Goal: Information Seeking & Learning: Learn about a topic

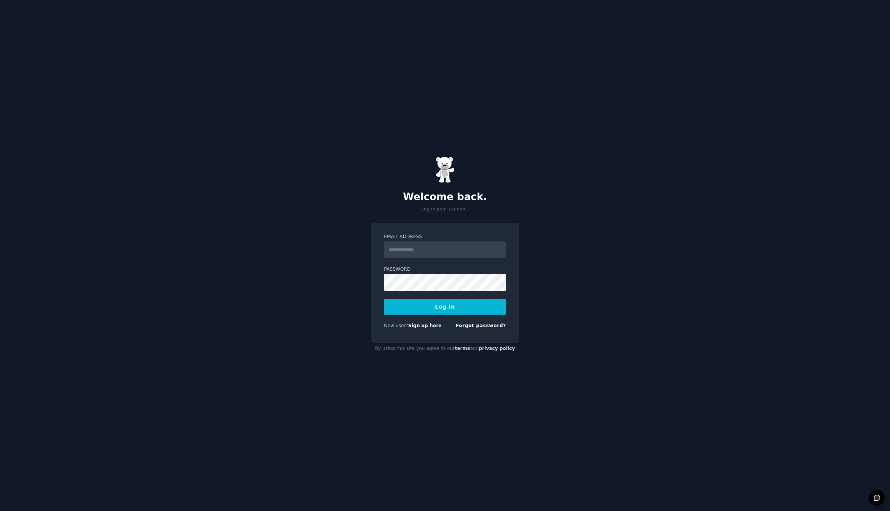
type input "**********"
click at [408, 307] on button "Log In" at bounding box center [445, 306] width 122 height 16
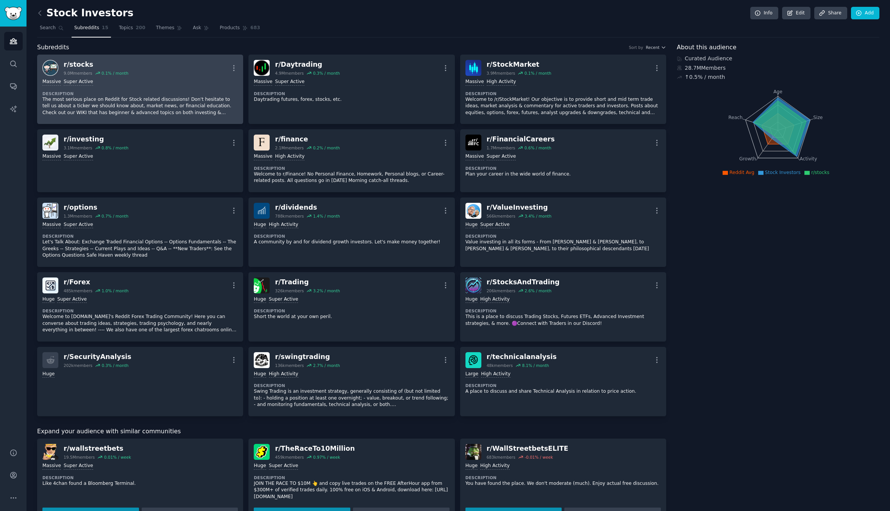
click at [146, 100] on p "The most serious place on Reddit for Stock related discussions! Don't hesitate …" at bounding box center [139, 106] width 195 height 20
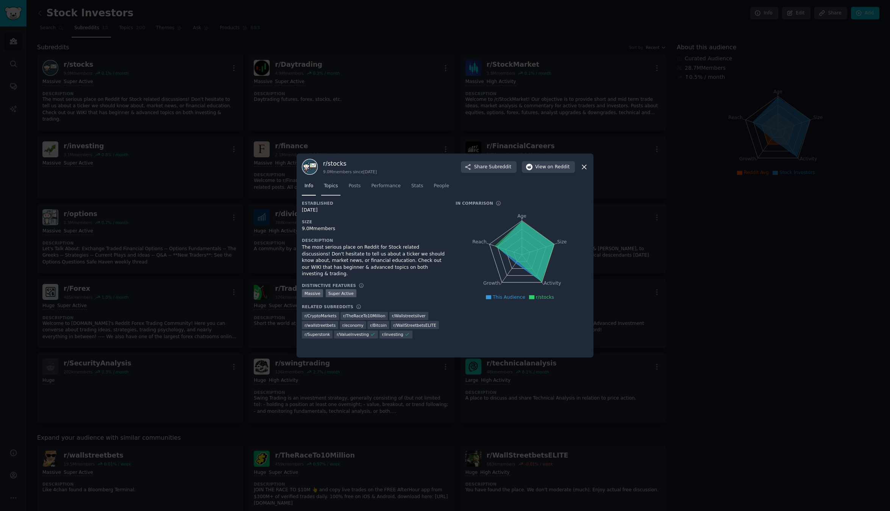
click at [327, 183] on span "Topics" at bounding box center [331, 186] width 14 height 7
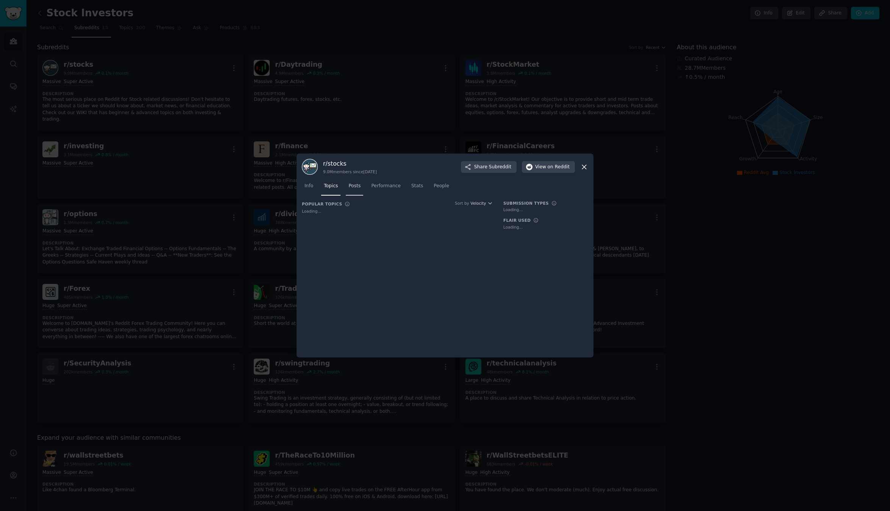
click at [348, 187] on span "Posts" at bounding box center [354, 186] width 12 height 7
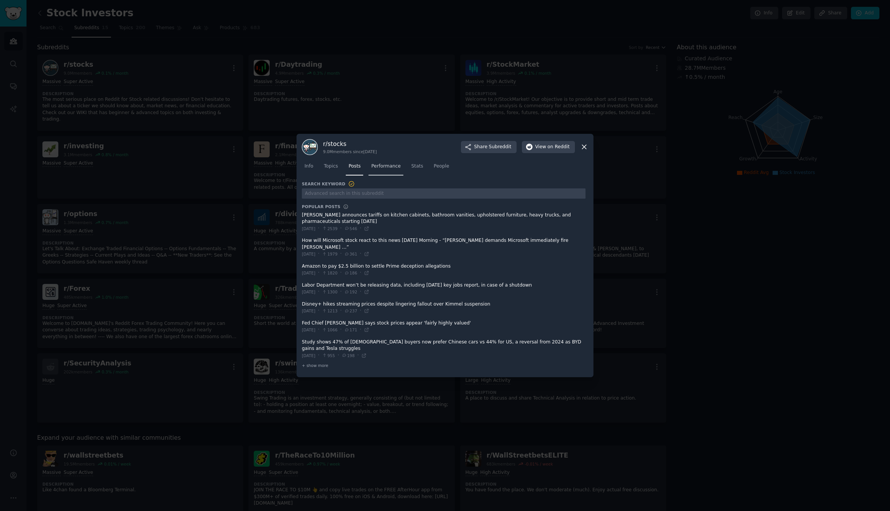
click at [382, 176] on link "Performance" at bounding box center [386, 168] width 35 height 16
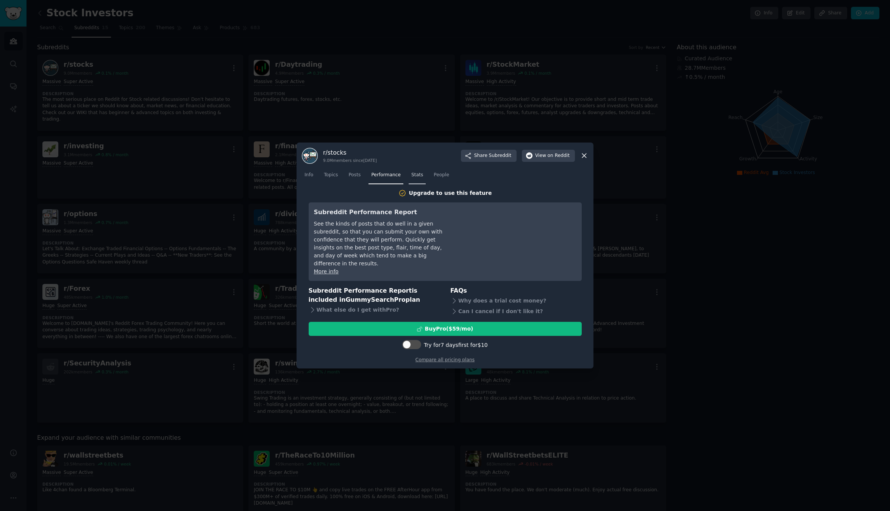
click at [411, 178] on span "Stats" at bounding box center [417, 175] width 12 height 7
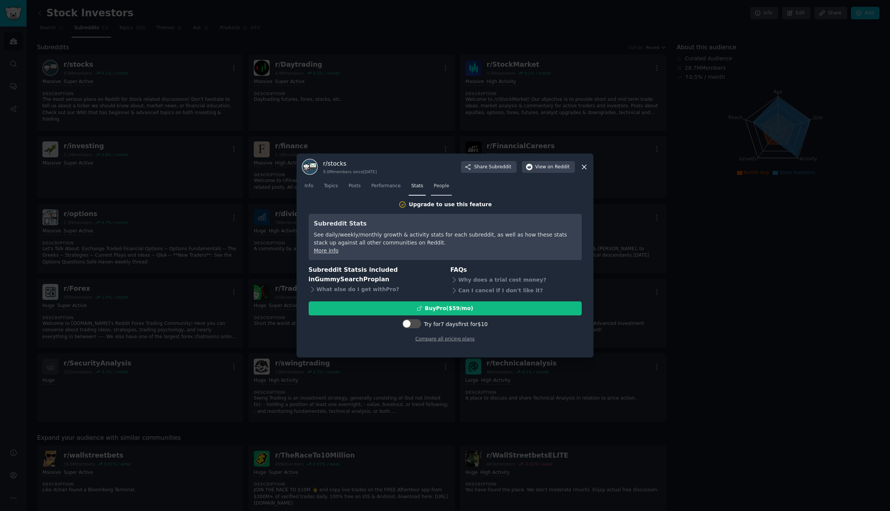
click at [434, 185] on span "People" at bounding box center [442, 186] width 16 height 7
click at [362, 190] on nav "Info Topics Posts Performance Stats People" at bounding box center [445, 188] width 286 height 16
click at [353, 189] on span "Posts" at bounding box center [354, 186] width 12 height 7
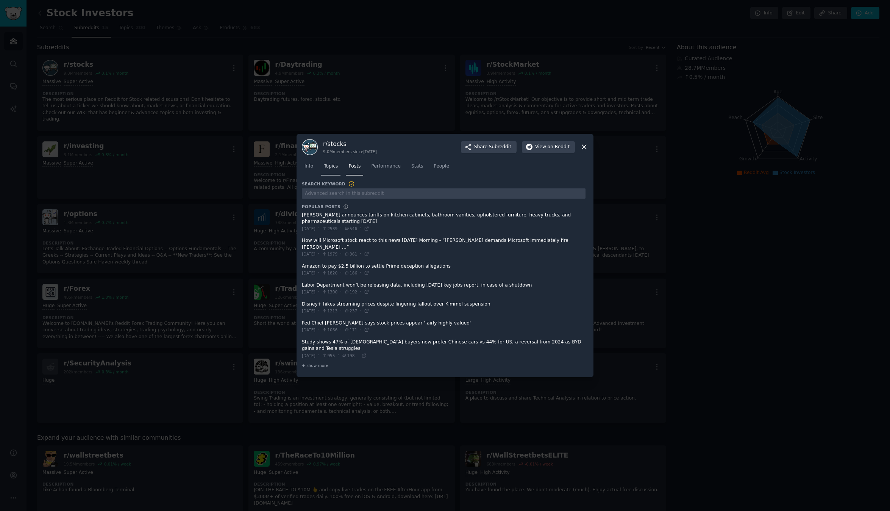
click at [331, 170] on span "Topics" at bounding box center [331, 166] width 14 height 7
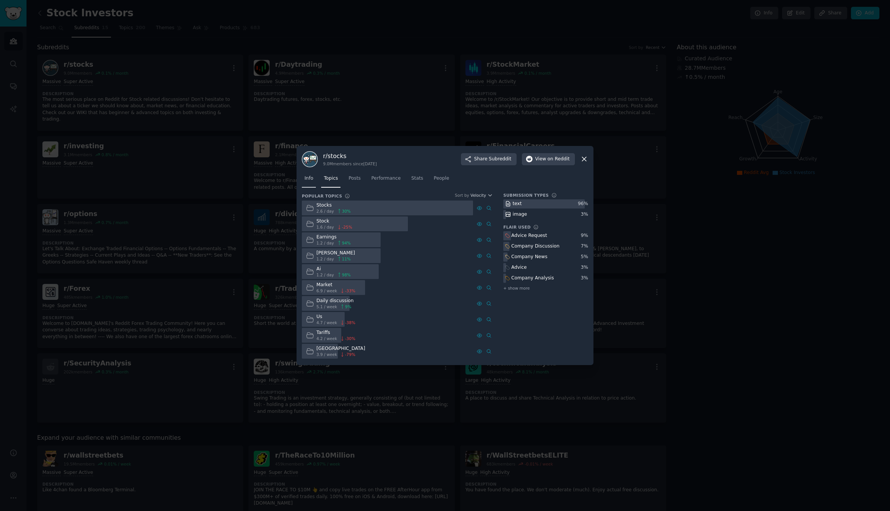
click at [311, 184] on link "Info" at bounding box center [309, 180] width 14 height 16
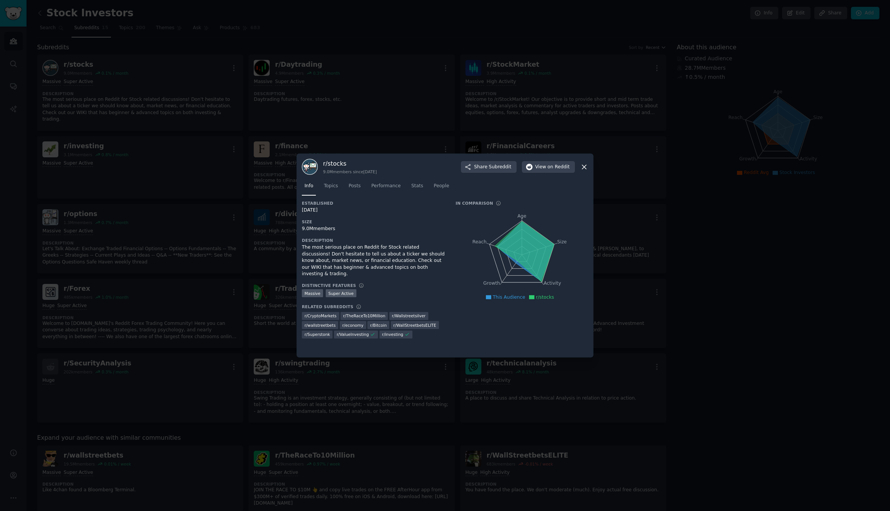
click at [723, 280] on div at bounding box center [445, 255] width 890 height 511
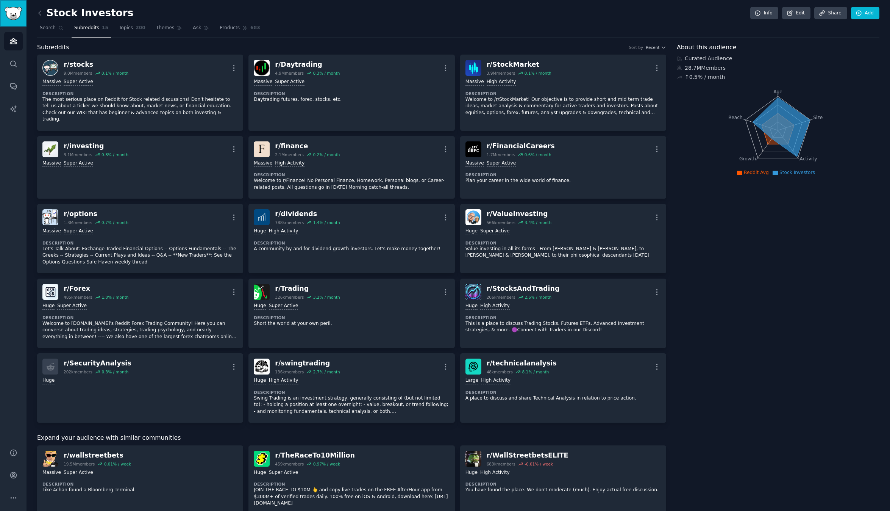
click at [10, 14] on img "Sidebar" at bounding box center [13, 13] width 17 height 13
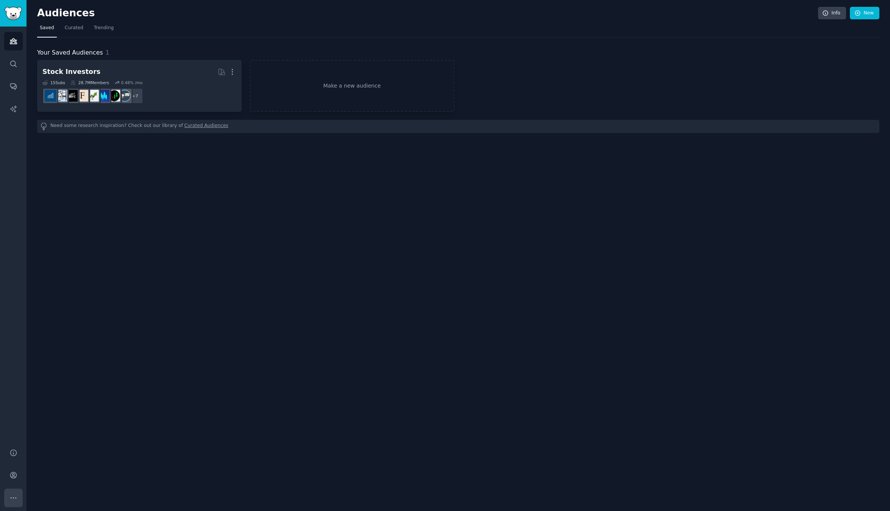
click at [16, 493] on button "More" at bounding box center [13, 497] width 19 height 19
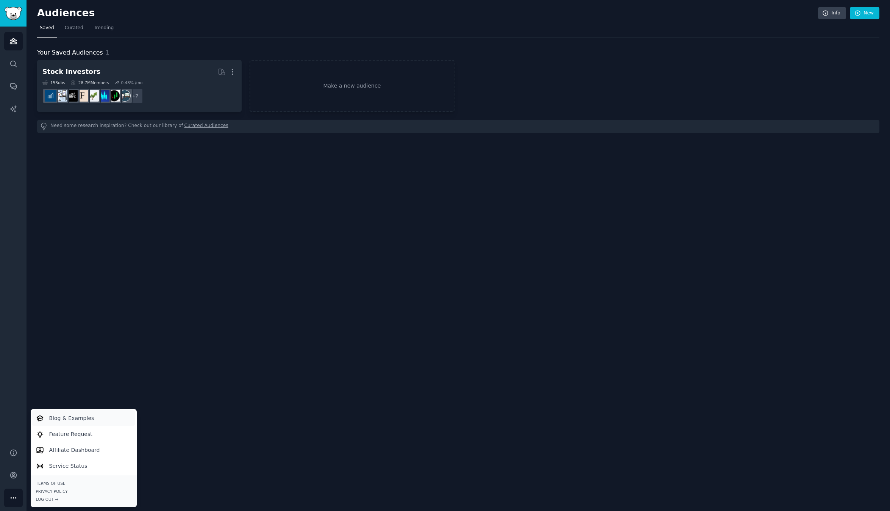
click at [73, 419] on p "Blog & Examples" at bounding box center [71, 418] width 45 height 8
